Goal: Task Accomplishment & Management: Complete application form

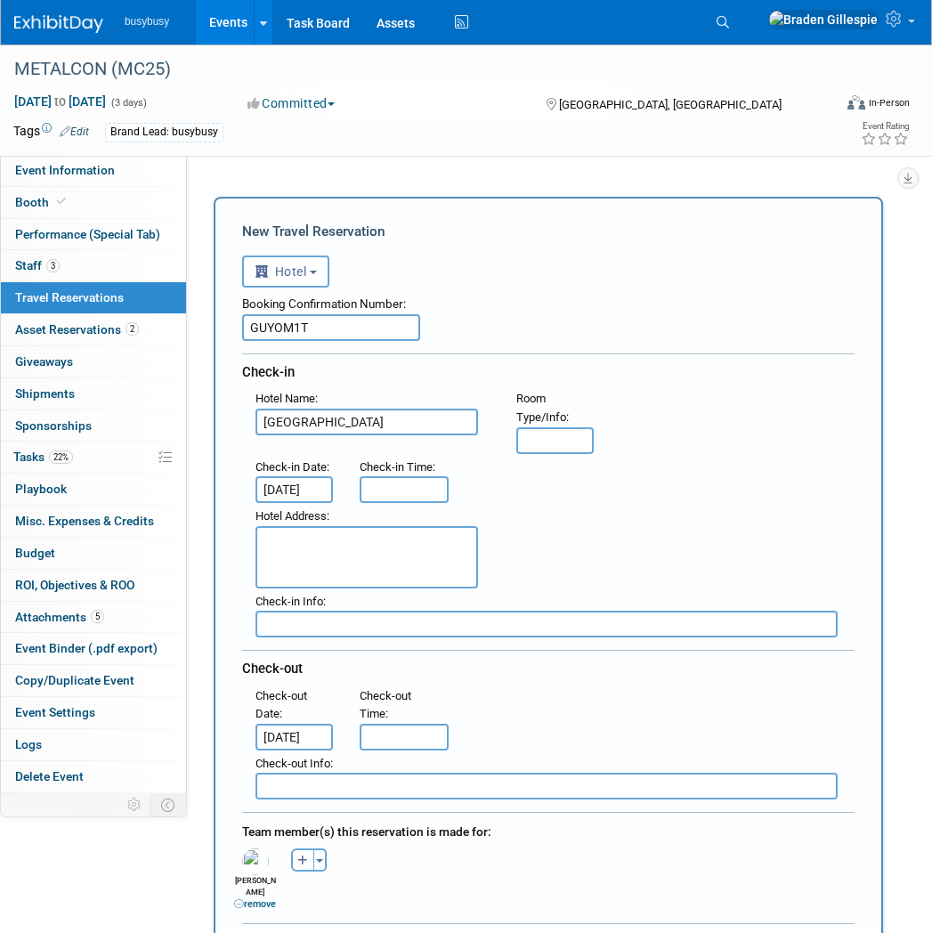
select select "6"
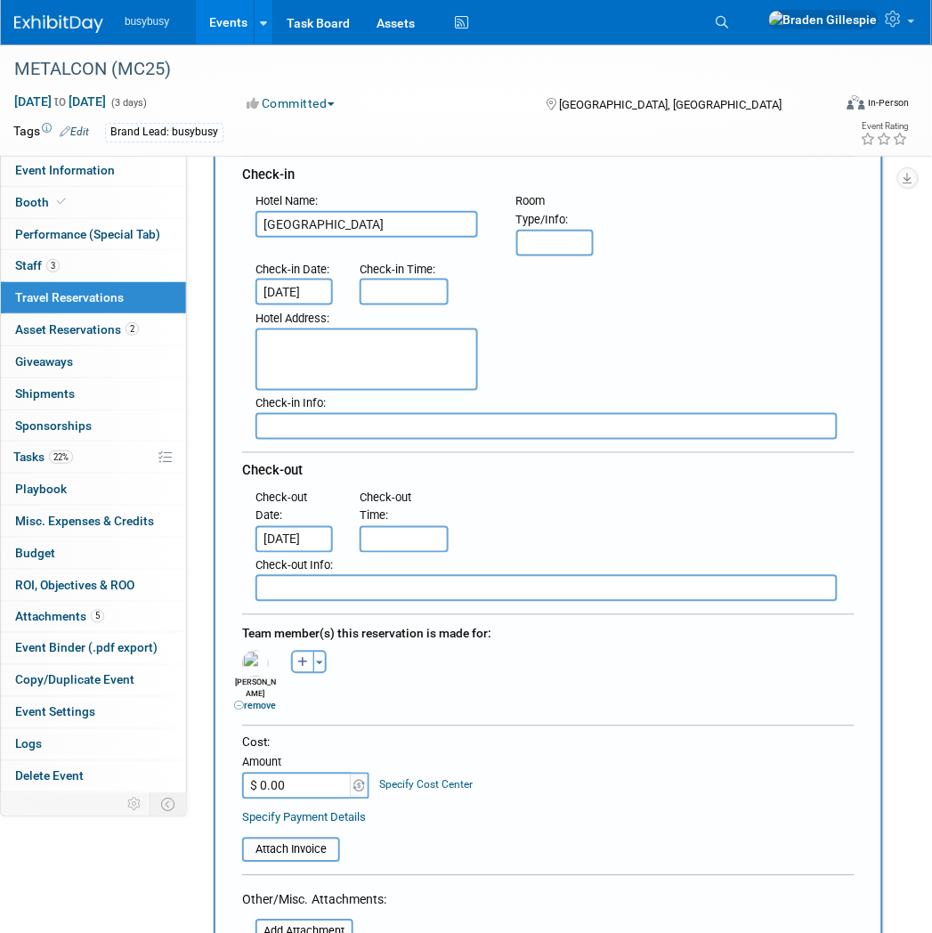
click at [308, 773] on input "$ 0.00" at bounding box center [297, 786] width 111 height 27
drag, startPoint x: 306, startPoint y: 746, endPoint x: 243, endPoint y: 741, distance: 63.4
click at [238, 749] on div "Cost: Amount $ 0.00 Specify Cost Center Cost Center -- Not Specified -- Align b…" at bounding box center [548, 798] width 639 height 128
type input "$ 179.83"
click at [296, 839] on input "file" at bounding box center [232, 849] width 212 height 21
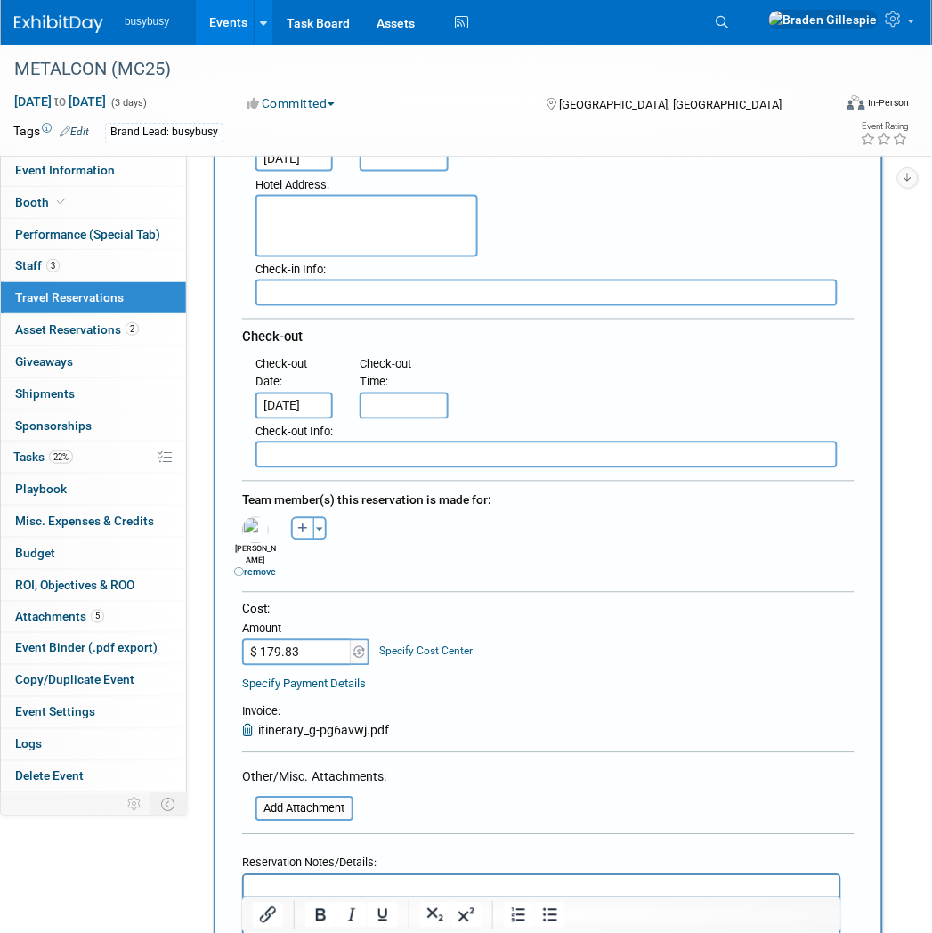
scroll to position [593, 0]
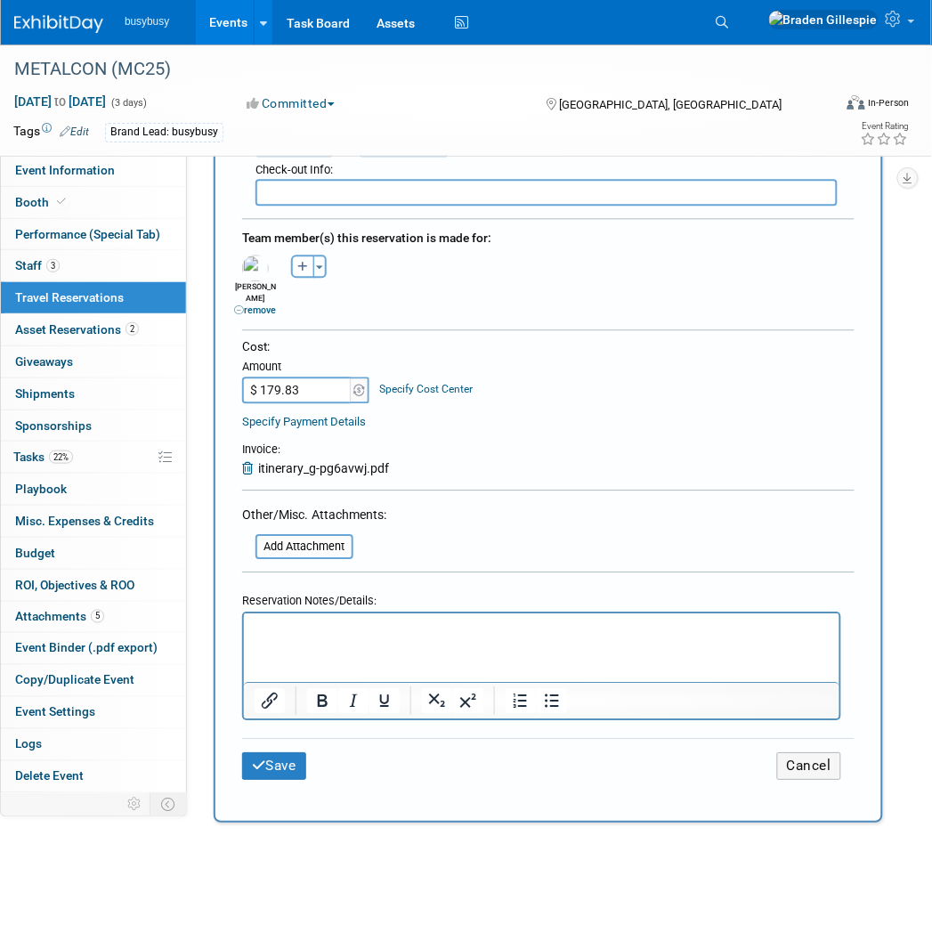
click at [368, 639] on html at bounding box center [540, 626] width 595 height 26
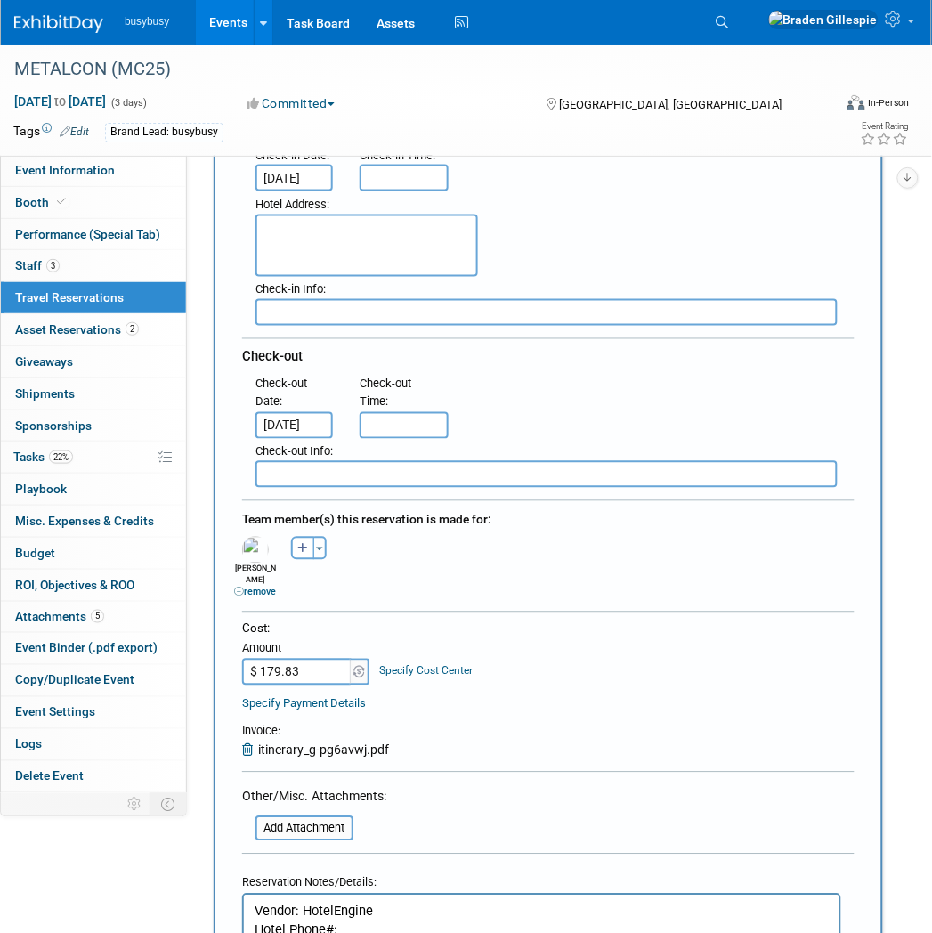
scroll to position [99, 0]
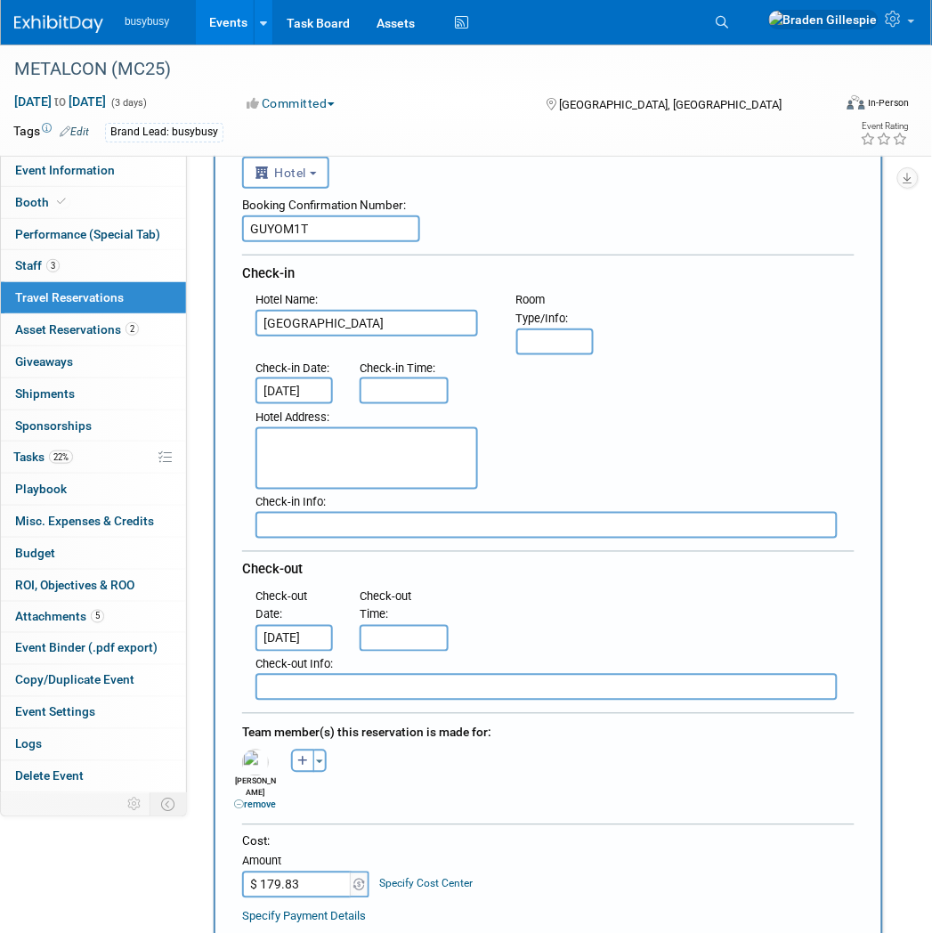
click at [564, 329] on input "text" at bounding box center [554, 341] width 77 height 27
type input "Signature 1 King"
type input "3:00 PM"
click at [389, 388] on input "3:00 PM" at bounding box center [404, 390] width 89 height 27
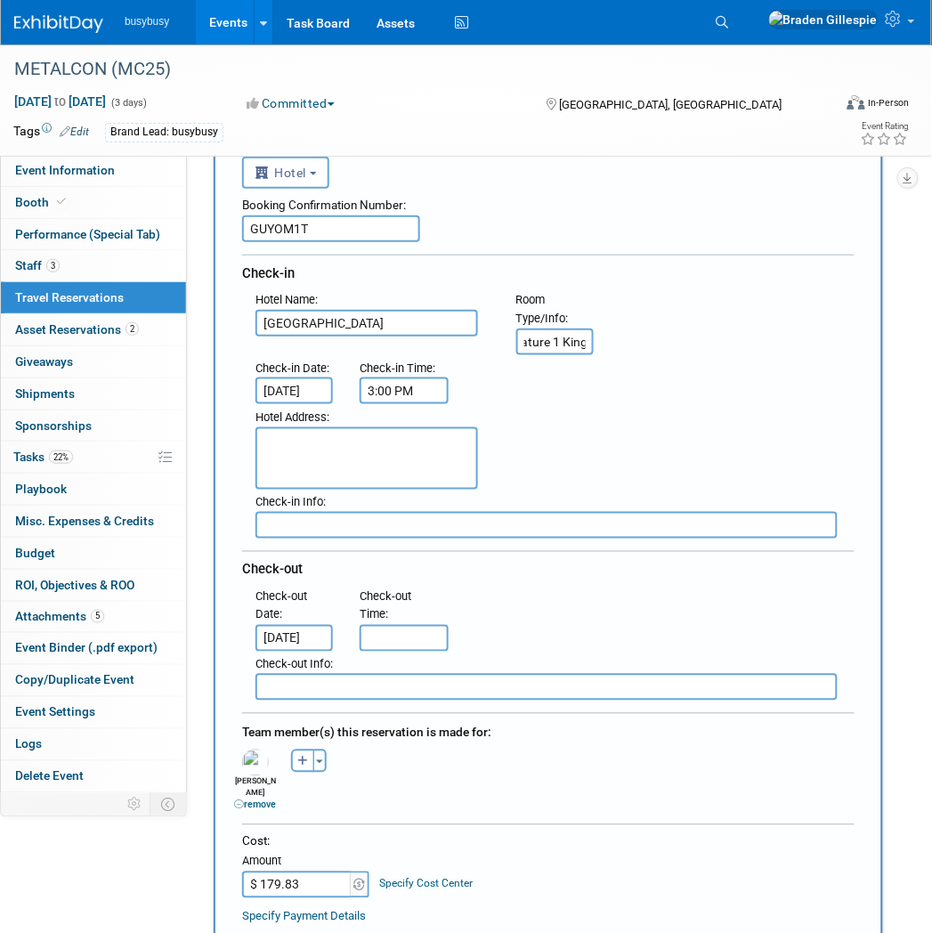
scroll to position [0, 0]
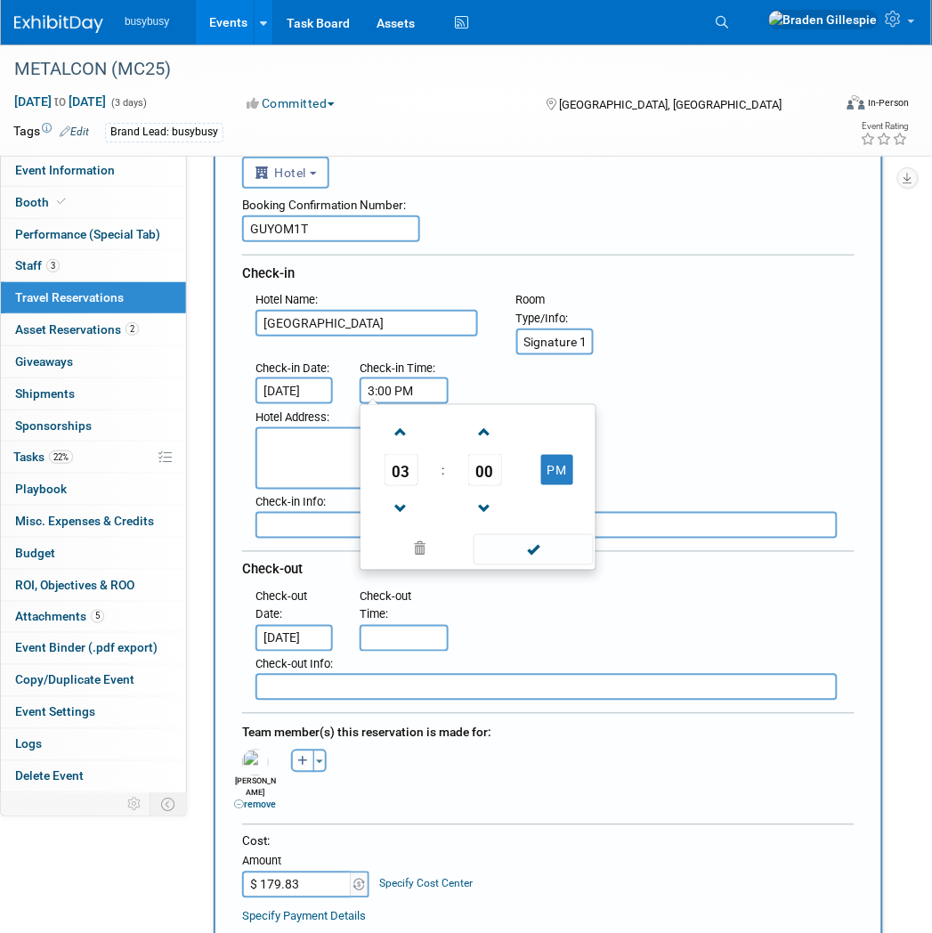
type input "11:00 AM"
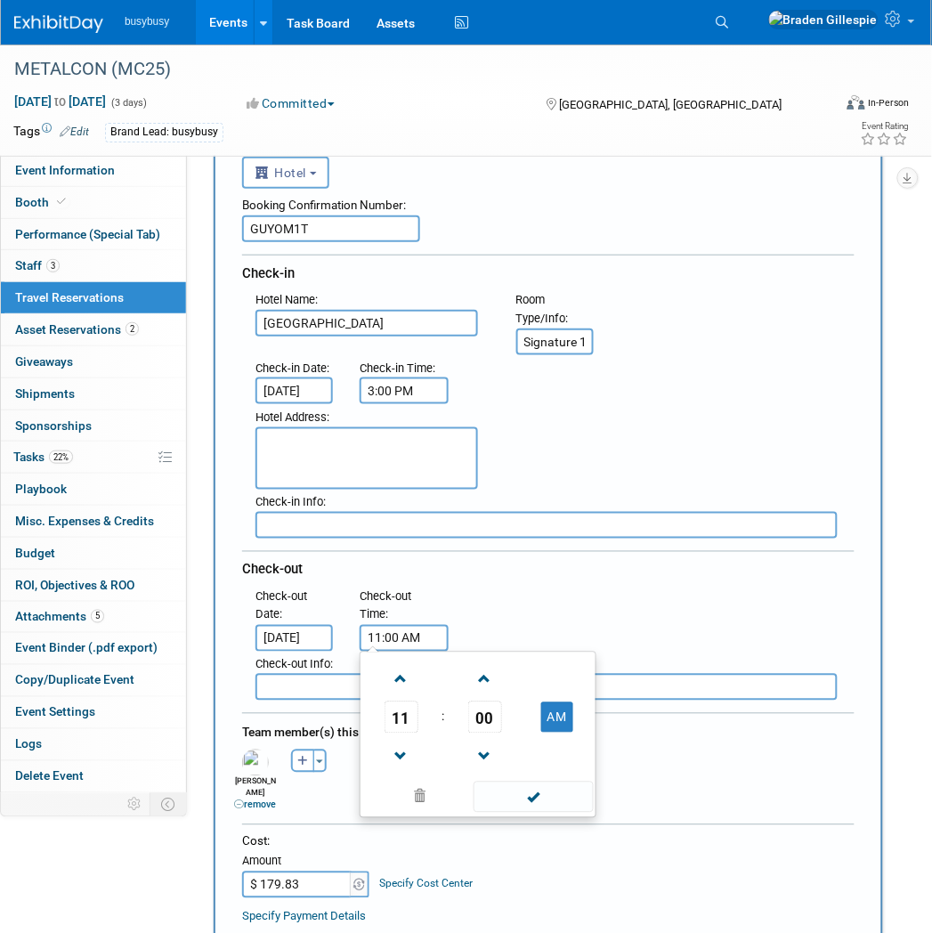
click at [401, 625] on input "11:00 AM" at bounding box center [404, 638] width 89 height 27
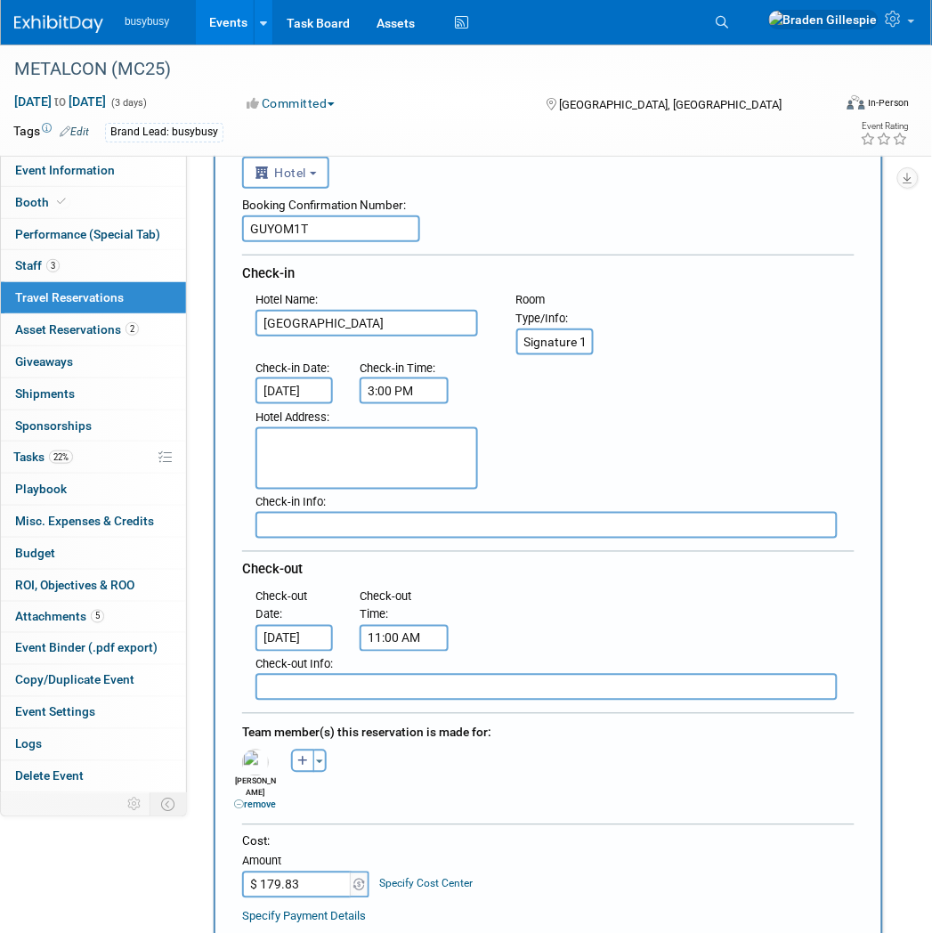
click at [326, 445] on textarea at bounding box center [366, 458] width 223 height 62
paste textarea "[STREET_ADDRESS]"
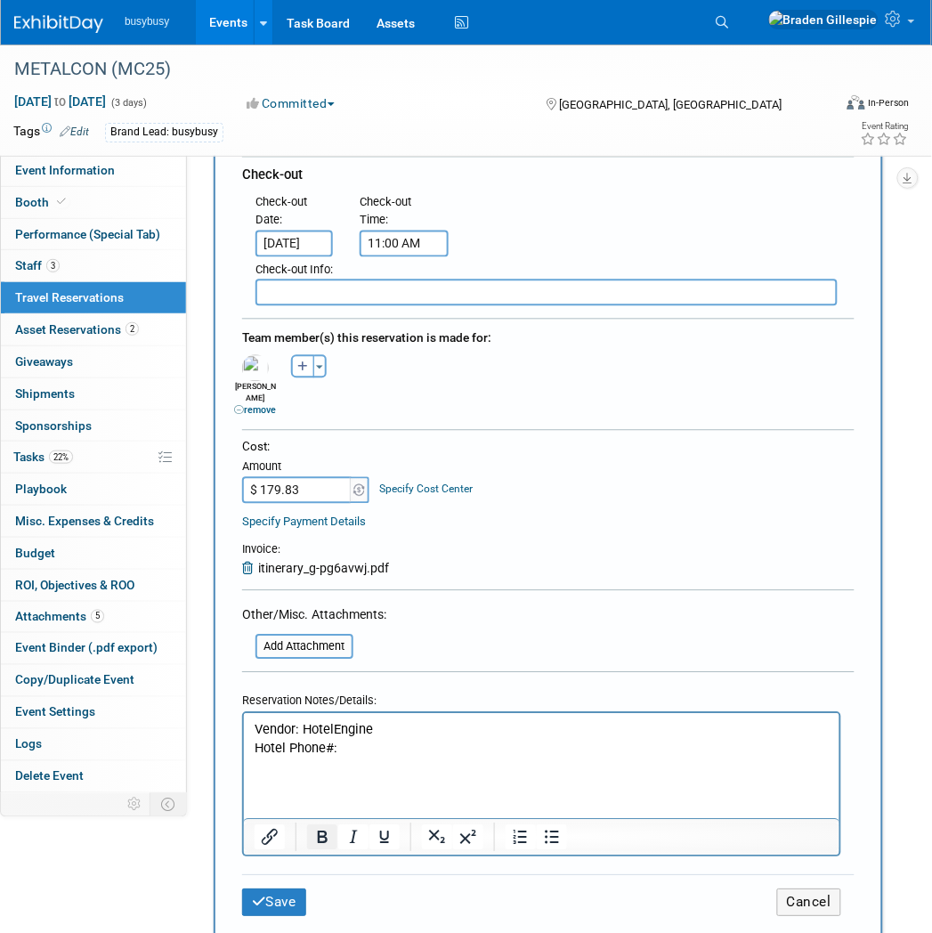
scroll to position [494, 0]
type textarea "[STREET_ADDRESS]"
click at [425, 749] on p "Hotel Phone#:" at bounding box center [541, 746] width 575 height 19
click at [529, 762] on p "Rich Text Area. Press ALT-0 for help." at bounding box center [541, 764] width 575 height 19
click at [659, 773] on html "Vendor: [GEOGRAPHIC_DATA] Phone#:[PHONE_NUMBER] Fully refundablebefore [DATE] 3…" at bounding box center [540, 742] width 595 height 62
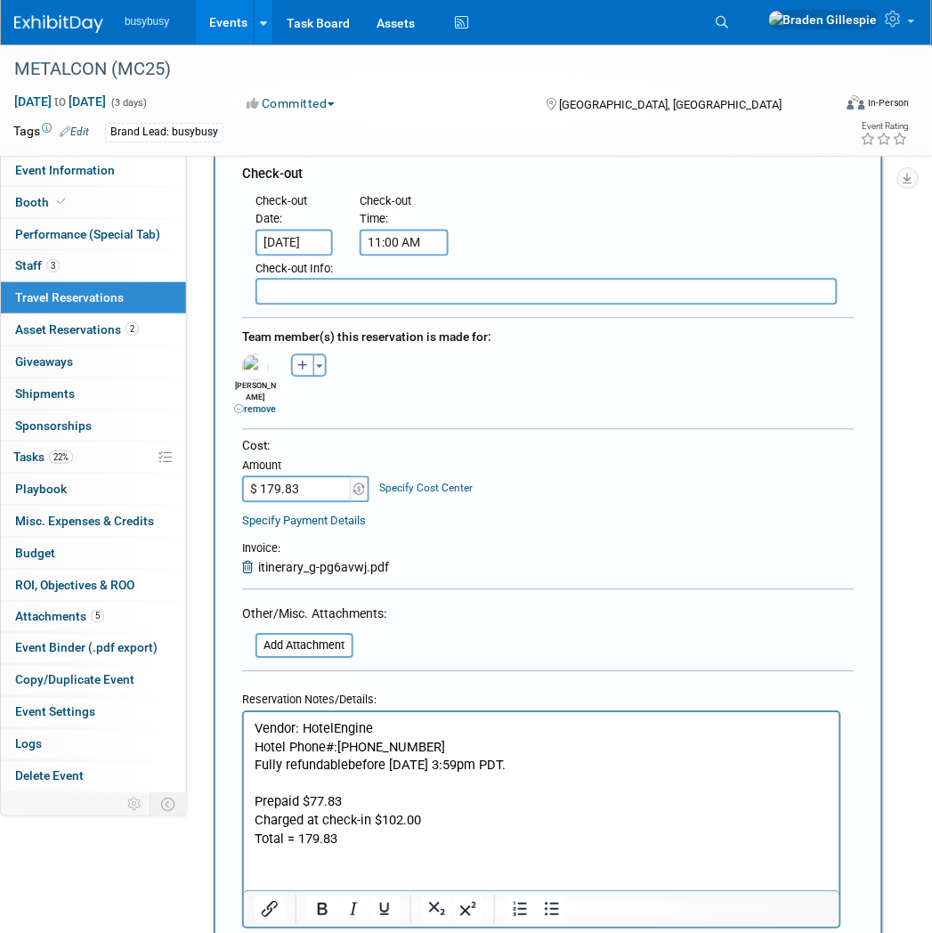
scroll to position [593, 0]
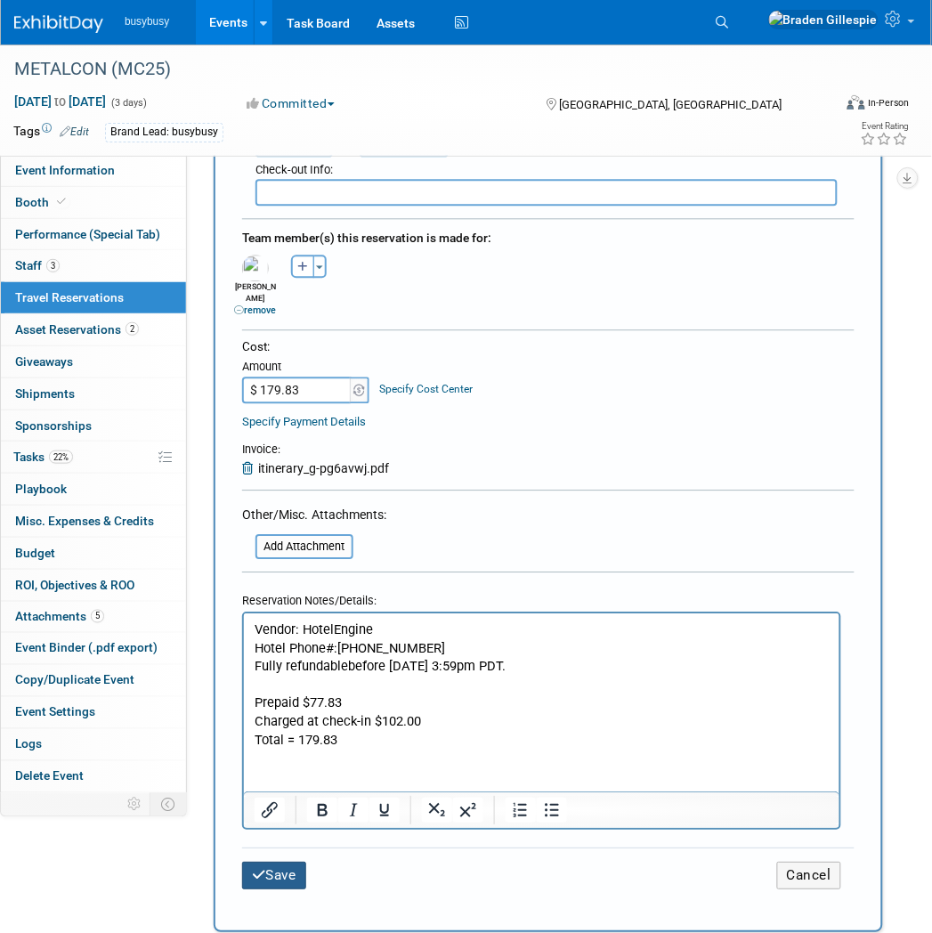
click at [287, 862] on button "Save" at bounding box center [274, 876] width 64 height 28
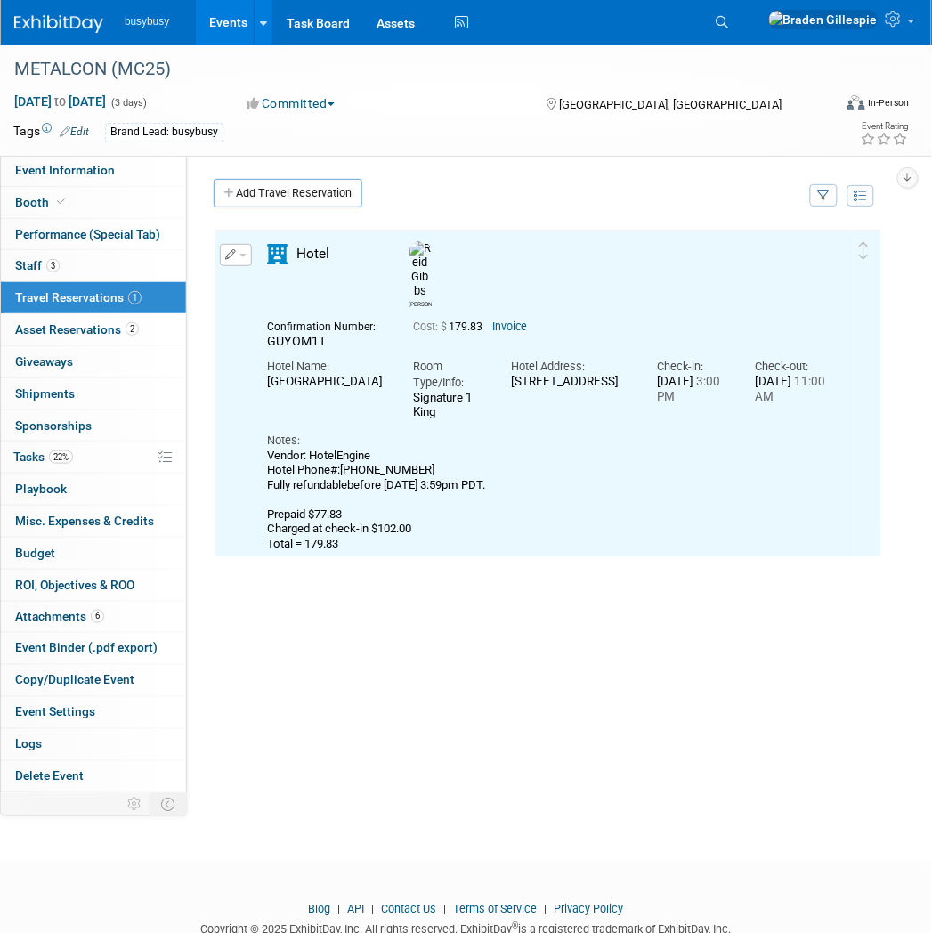
scroll to position [0, 0]
